Goal: Transaction & Acquisition: Purchase product/service

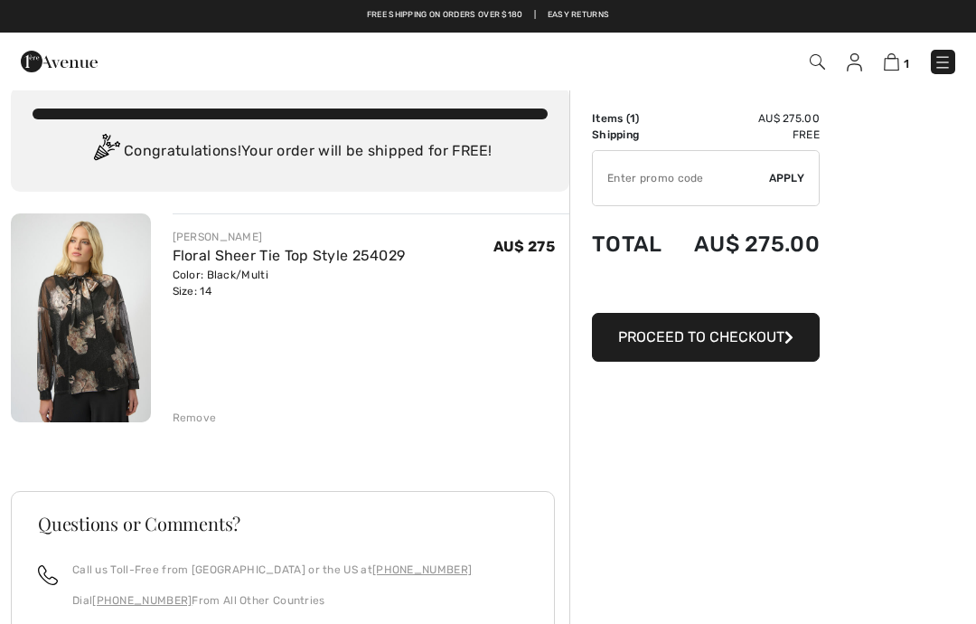
scroll to position [23, 0]
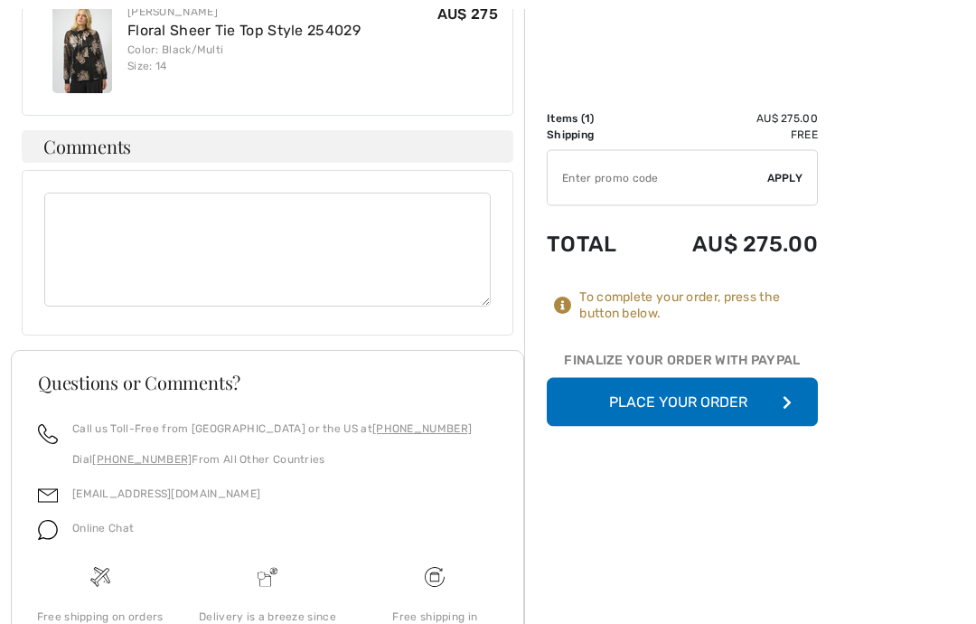
scroll to position [1510, 0]
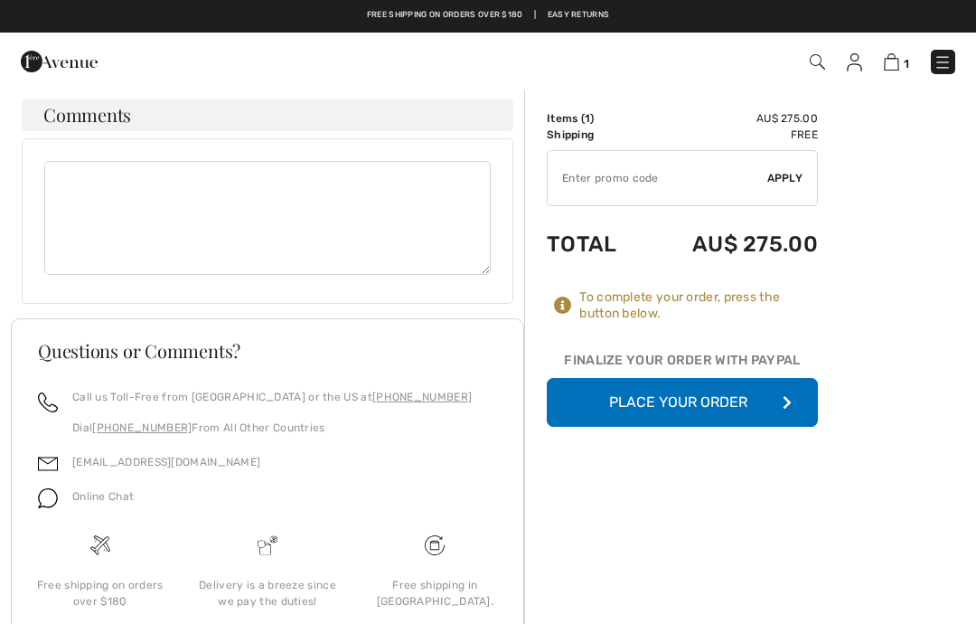
click at [779, 396] on button "Place Your Order" at bounding box center [682, 402] width 271 height 49
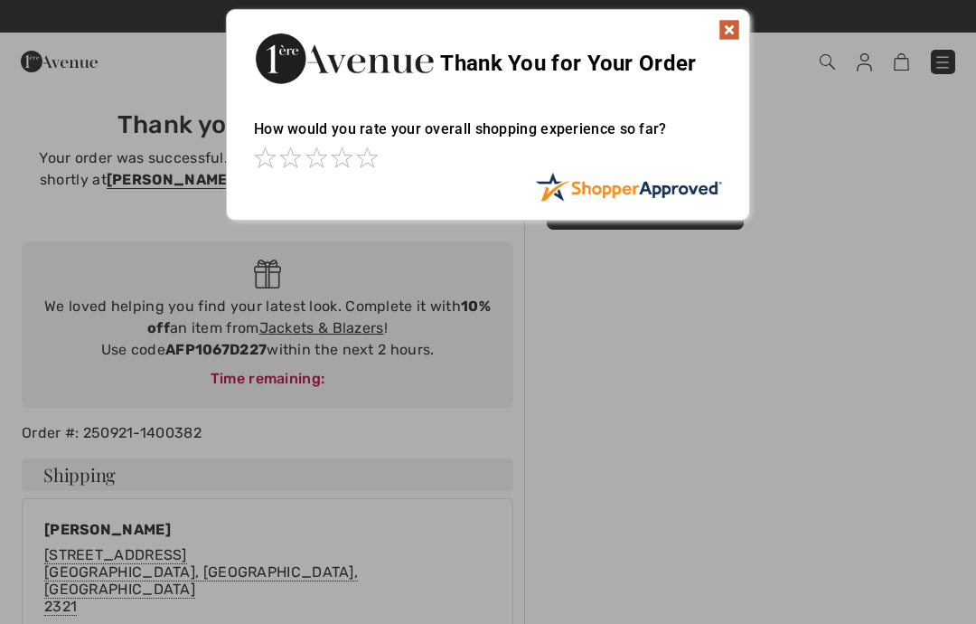
click at [728, 23] on img at bounding box center [730, 30] width 22 height 22
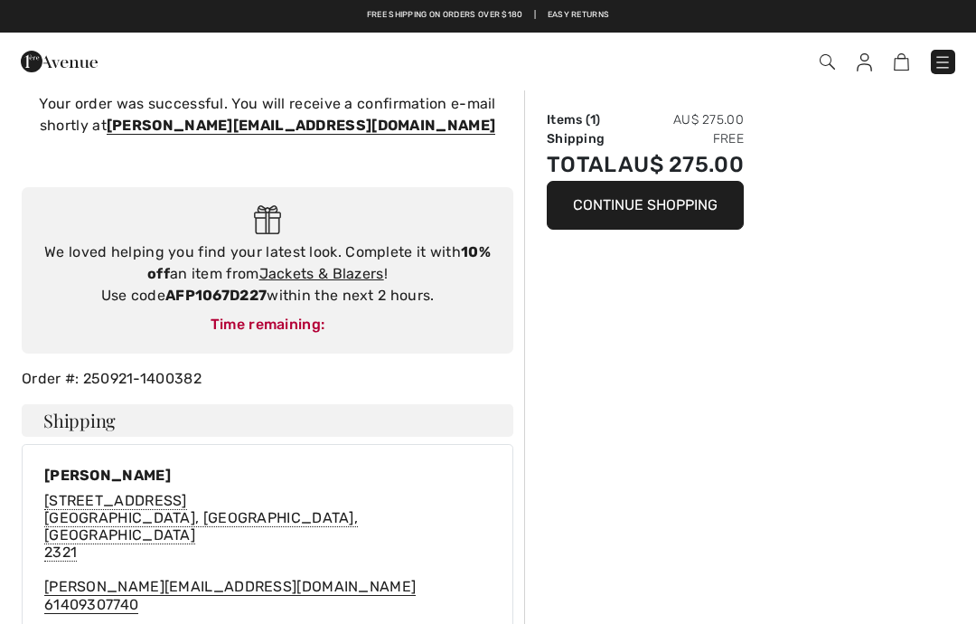
scroll to position [52, 0]
